Goal: Task Accomplishment & Management: Complete application form

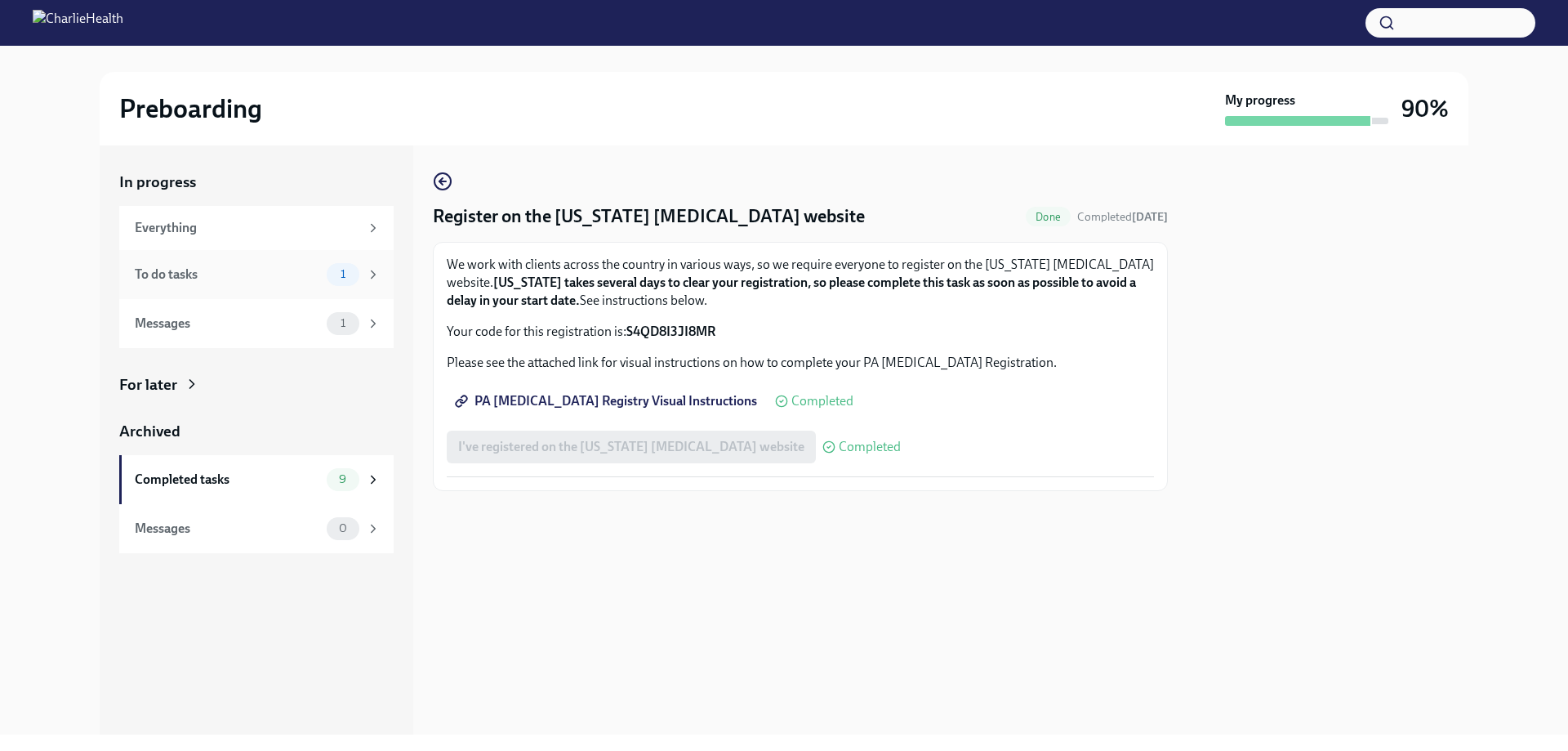
click at [307, 263] on div "To do tasks 1" at bounding box center [257, 274] width 246 height 23
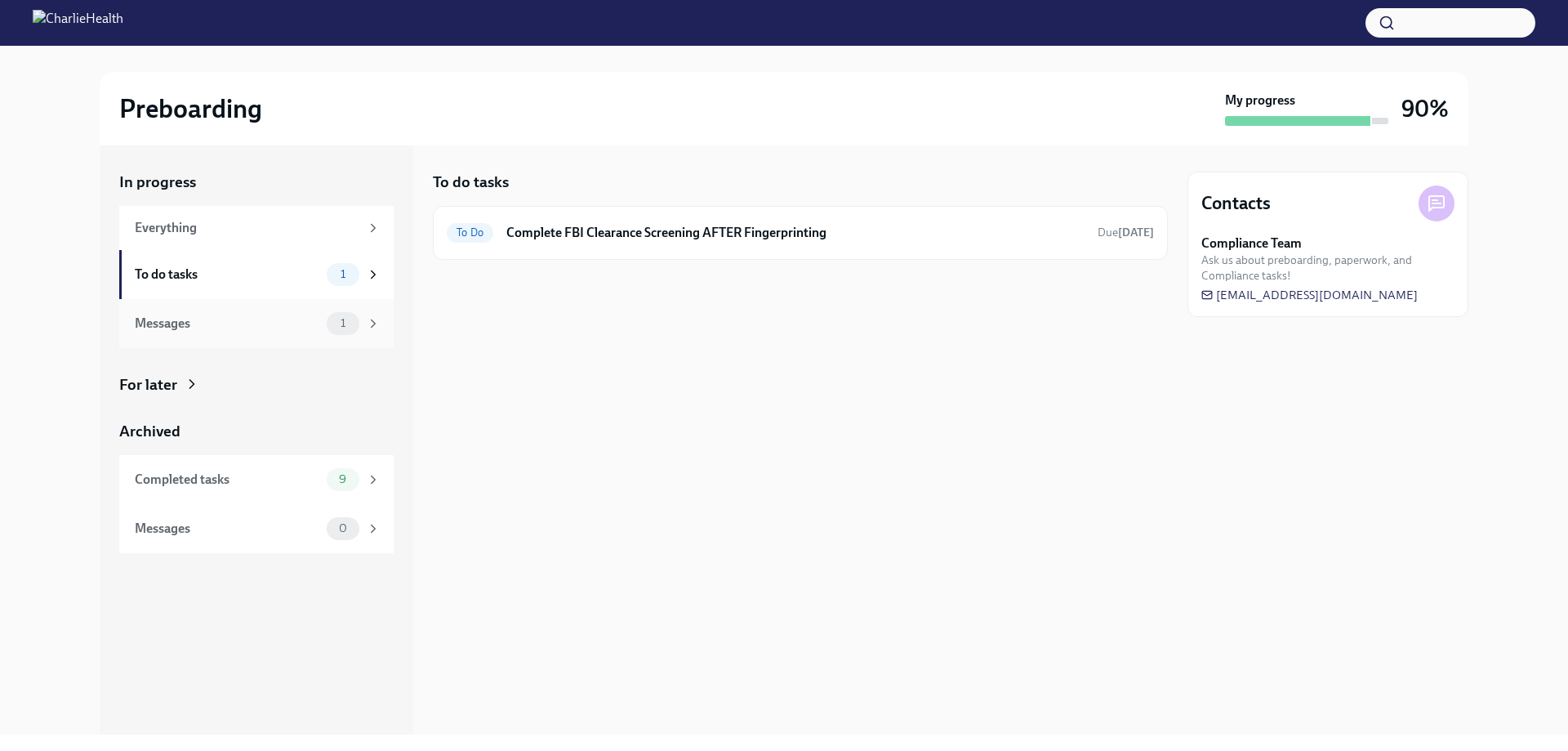
click at [259, 313] on div "Messages 1" at bounding box center [257, 323] width 246 height 23
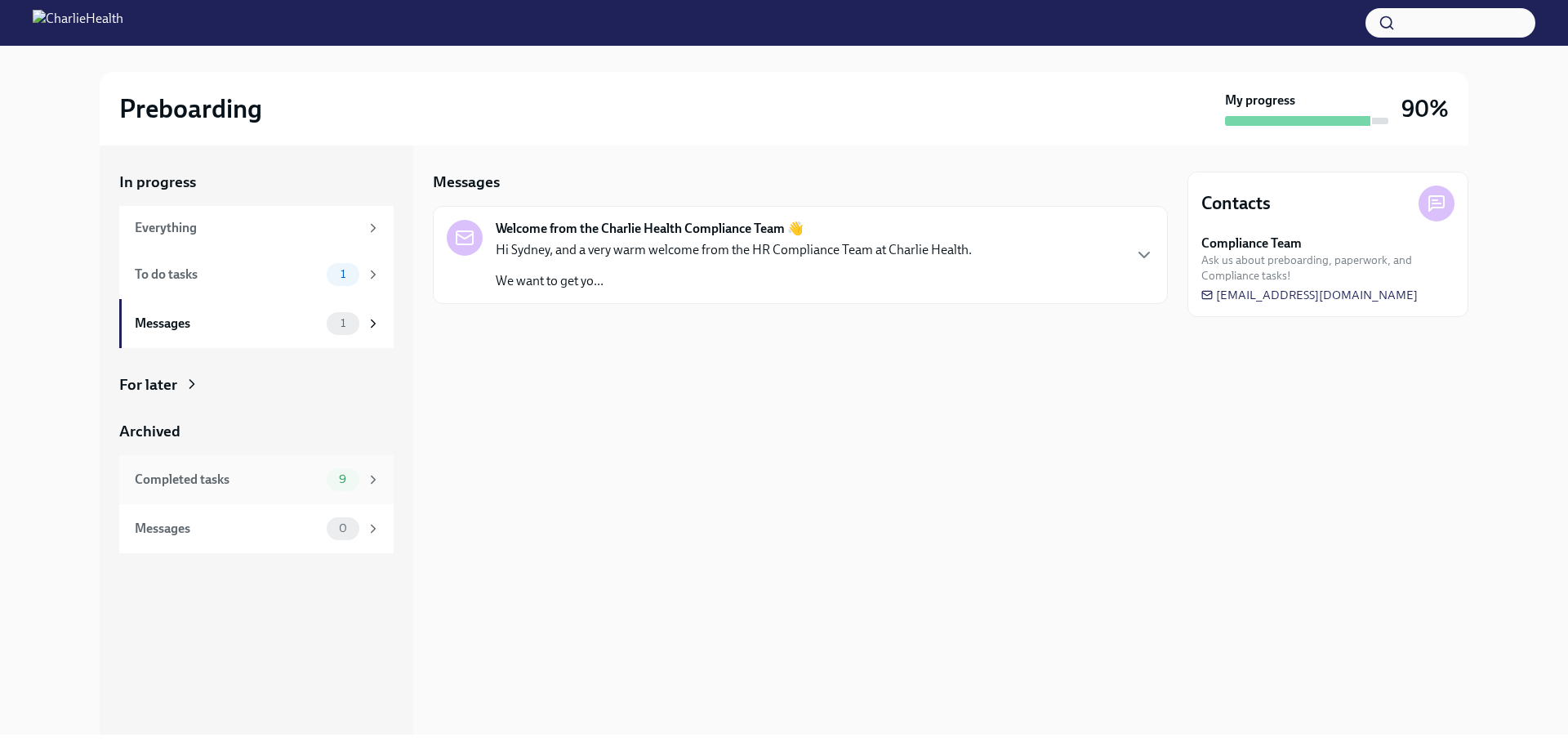
click at [325, 481] on div "Completed tasks 9" at bounding box center [257, 479] width 246 height 23
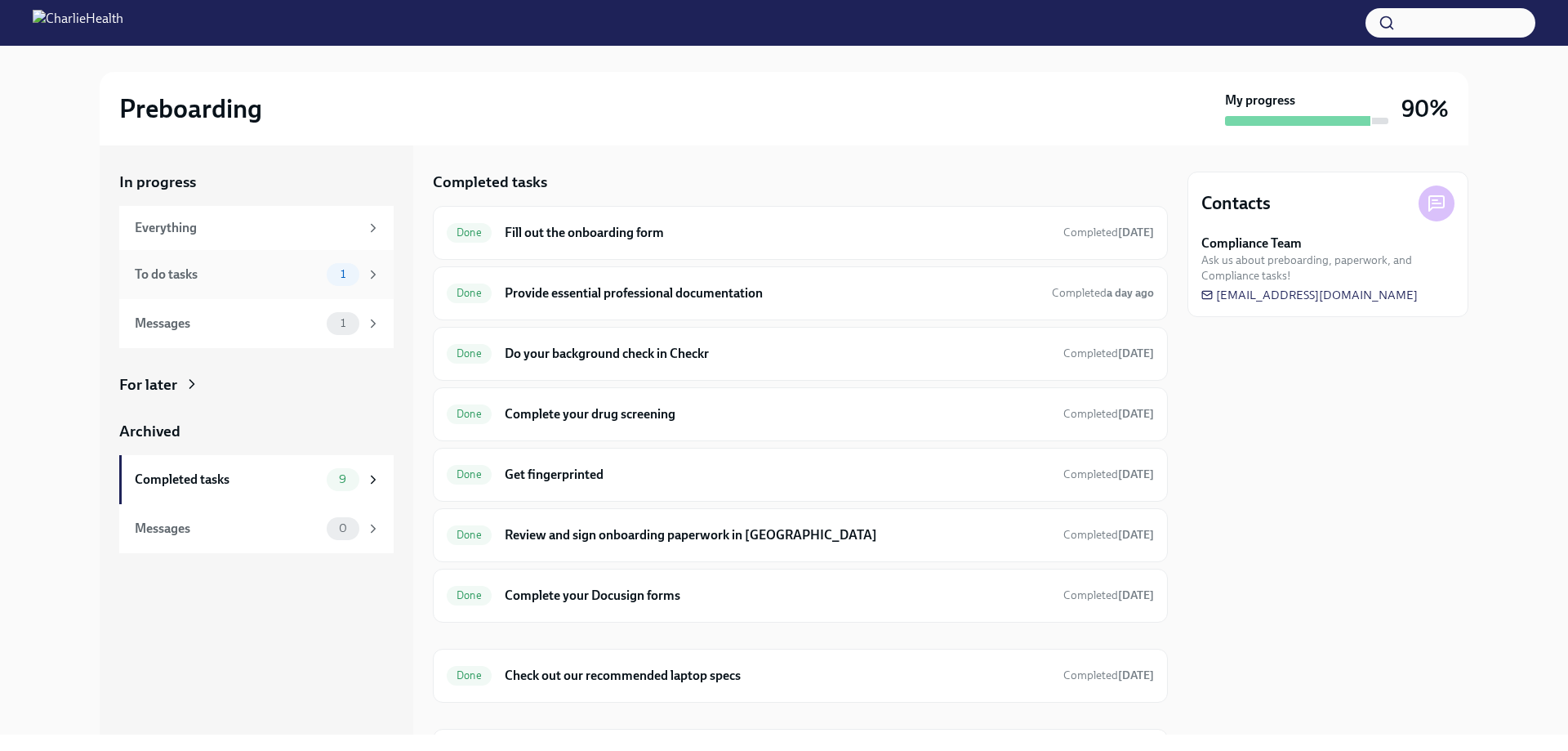
click at [217, 270] on div "To do tasks" at bounding box center [227, 274] width 186 height 18
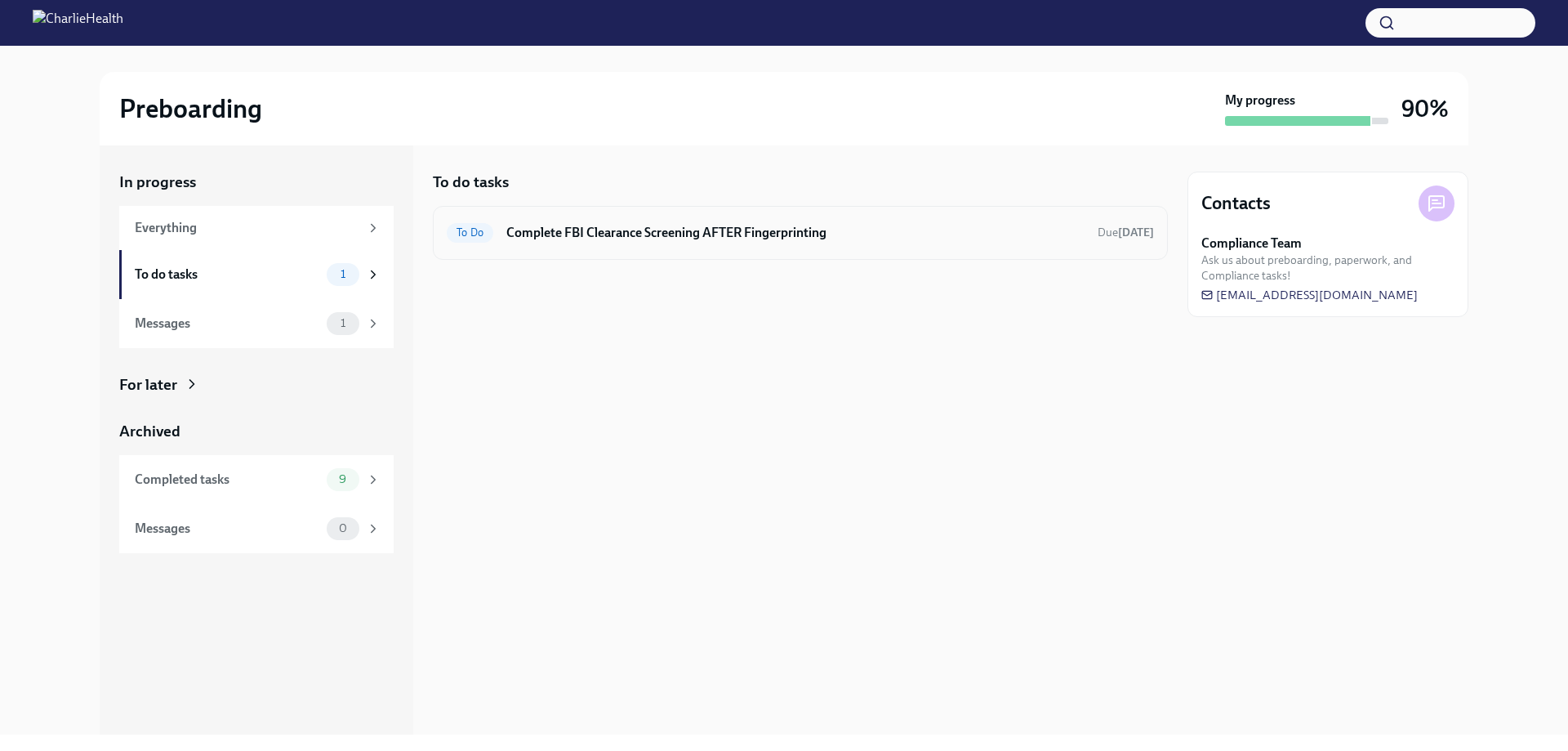
click at [541, 234] on h6 "Complete FBI Clearance Screening AFTER Fingerprinting" at bounding box center [795, 233] width 579 height 18
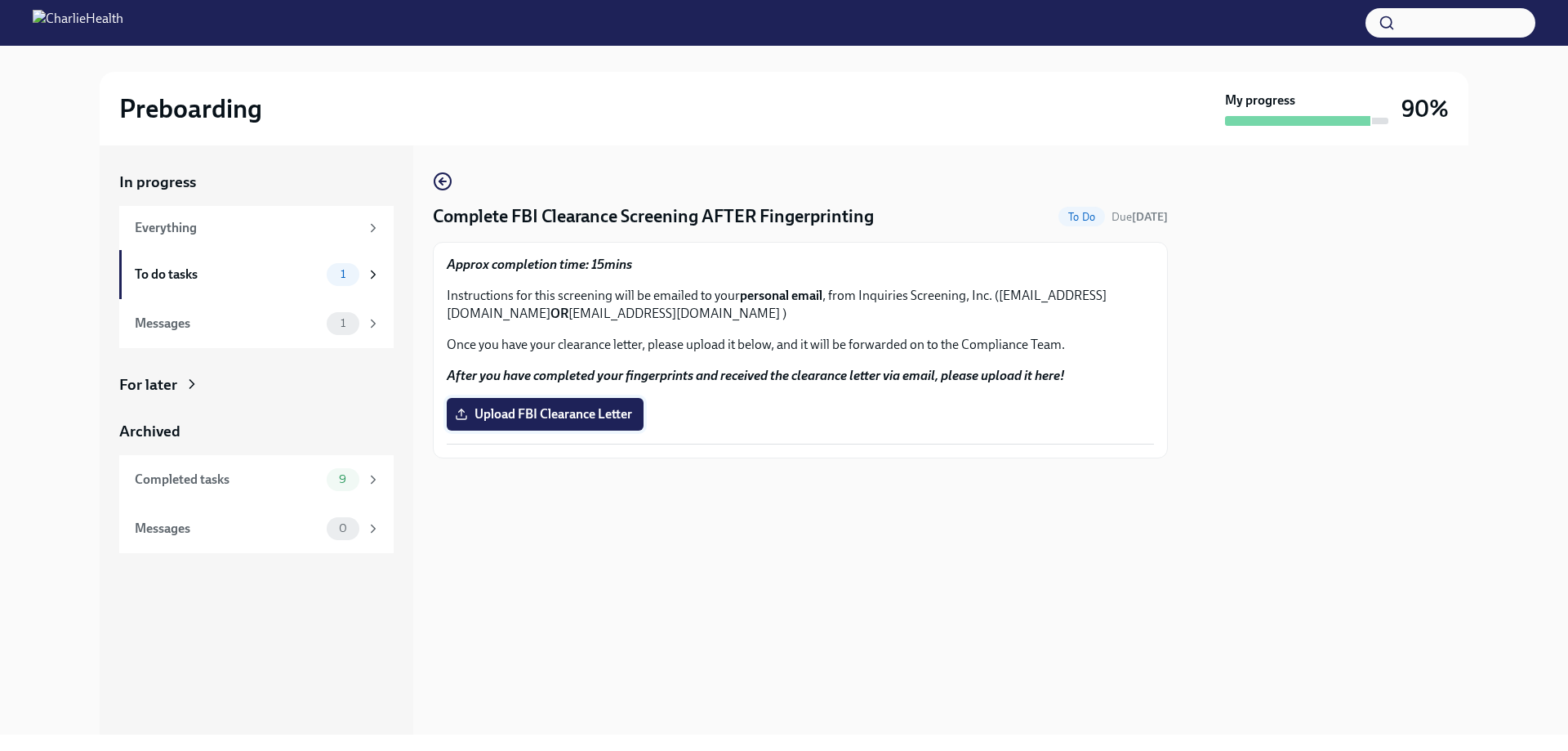
click at [615, 412] on span "Upload FBI Clearance Letter" at bounding box center [544, 414] width 174 height 17
click at [0, 0] on input "Upload FBI Clearance Letter" at bounding box center [0, 0] width 0 height 0
click at [245, 222] on div "Everything" at bounding box center [247, 228] width 225 height 18
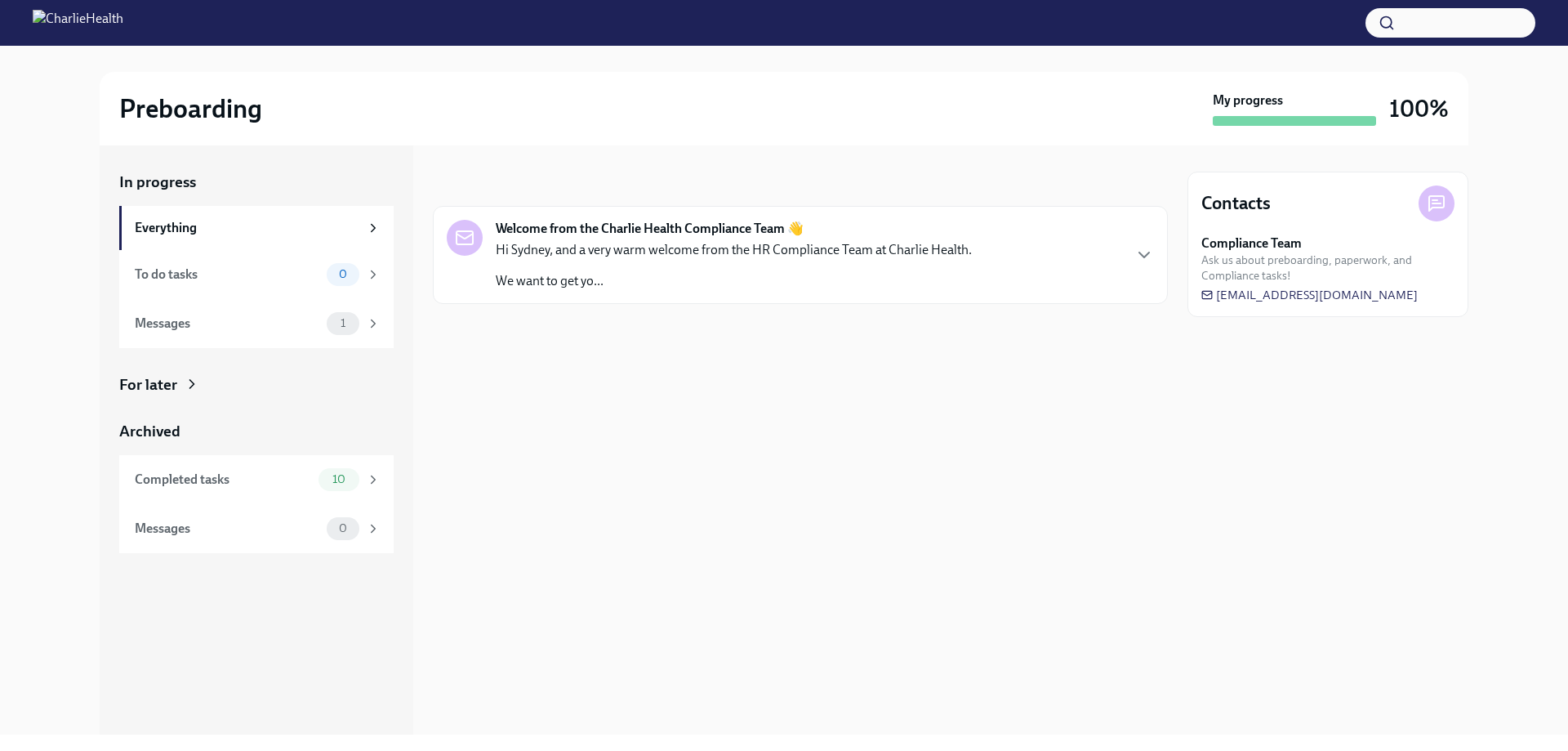
click at [754, 279] on p "We want to get yo..." at bounding box center [734, 281] width 476 height 18
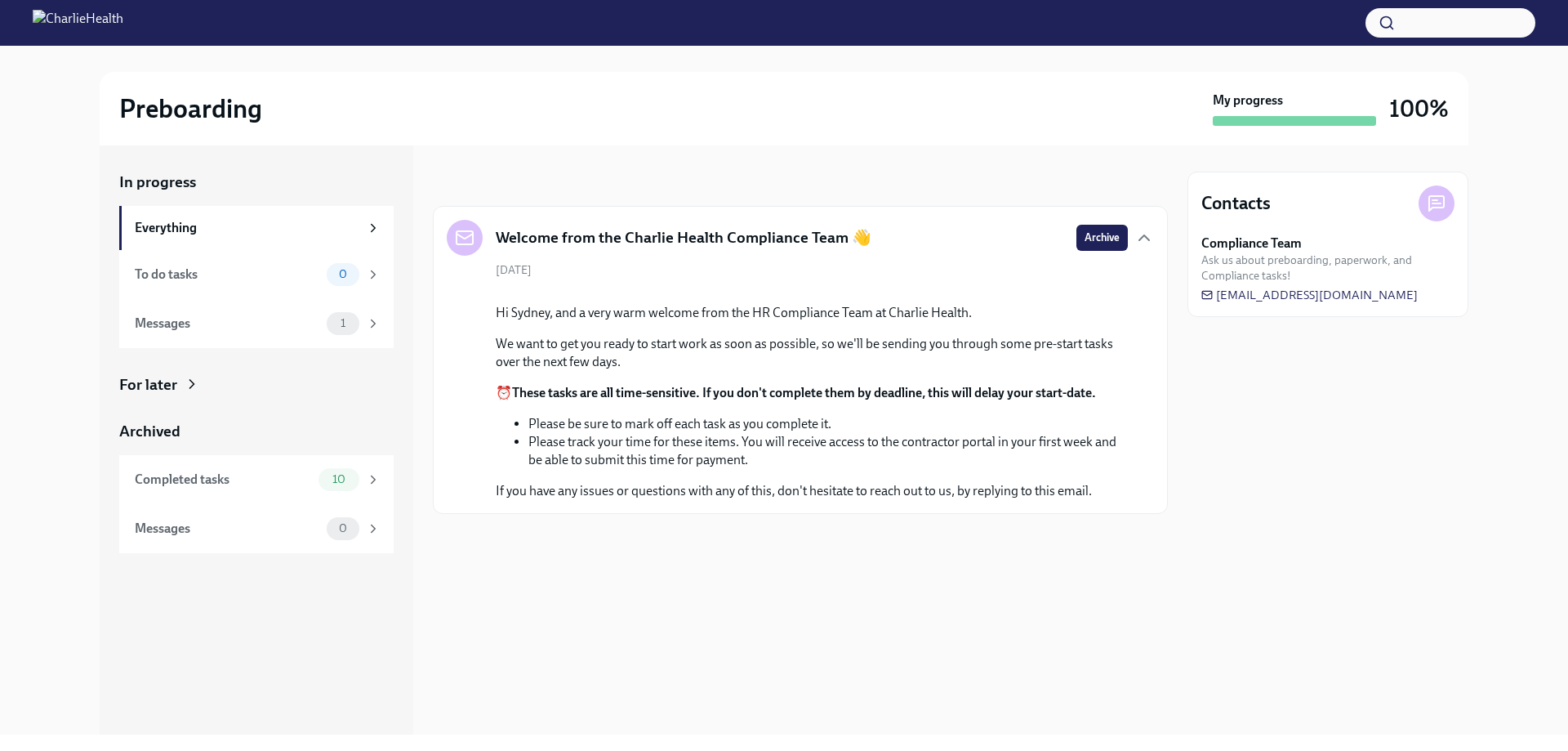
scroll to position [10, 0]
